Goal: Navigation & Orientation: Find specific page/section

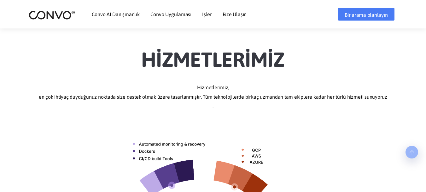
scroll to position [168, 0]
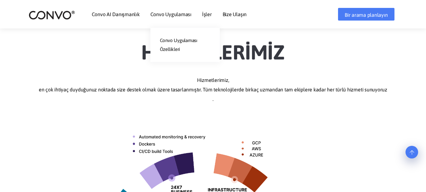
click at [158, 13] on font "Convo Uygulaması" at bounding box center [170, 14] width 41 height 6
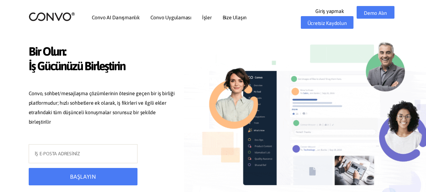
click at [418, 16] on header "Convo AI Danışmanlık Convo Uygulaması Convo Uygulaması Özellikleri İşler Bize U…" at bounding box center [213, 17] width 426 height 35
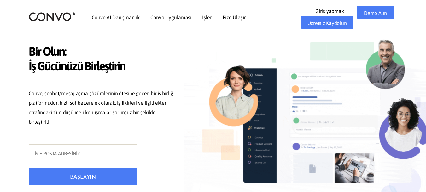
click at [418, 14] on header "Convo AI Danışmanlık Convo Uygulaması Convo Uygulaması Özellikleri İşler Bize U…" at bounding box center [213, 17] width 426 height 35
